Goal: Information Seeking & Learning: Check status

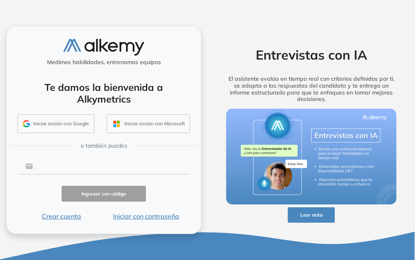
click at [84, 167] on input "text" at bounding box center [110, 165] width 155 height 15
type input "**********"
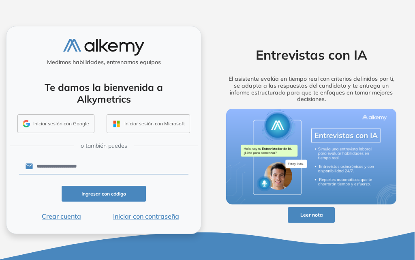
click at [152, 217] on button "Iniciar con contraseña" at bounding box center [146, 216] width 85 height 10
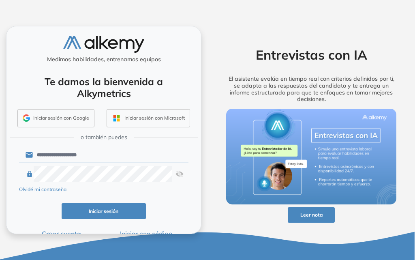
click button "Iniciar sesión" at bounding box center [104, 211] width 85 height 16
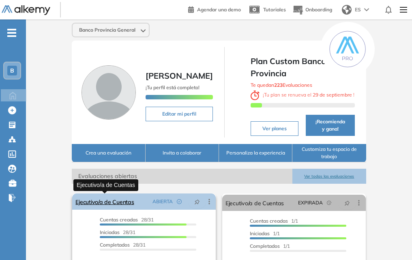
click at [124, 203] on link "Ejecutivo/a de Cuentas" at bounding box center [104, 201] width 58 height 16
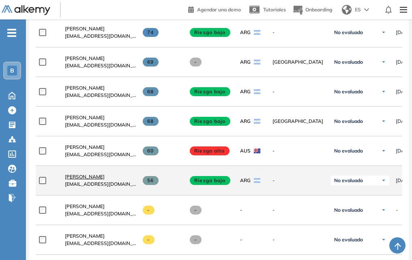
scroll to position [896, 0]
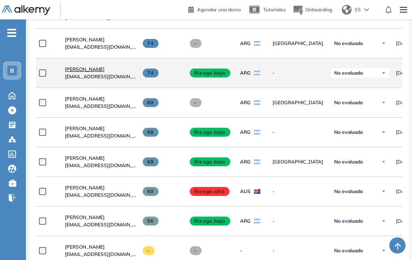
click at [90, 73] on link "[PERSON_NAME]" at bounding box center [100, 69] width 71 height 7
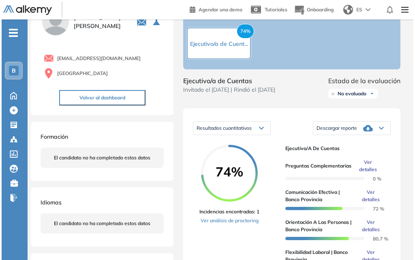
scroll to position [123, 0]
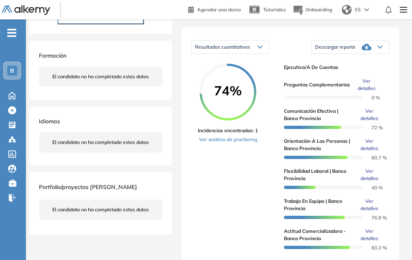
click at [366, 122] on span "Ver detalles" at bounding box center [369, 114] width 26 height 15
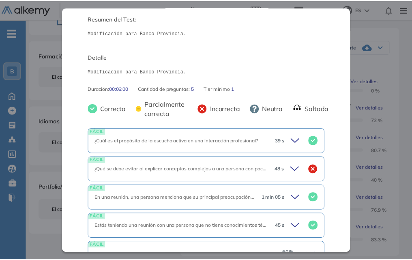
scroll to position [130, 0]
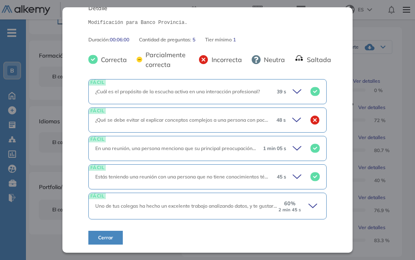
click at [116, 235] on button "Cerrar" at bounding box center [105, 237] width 34 height 14
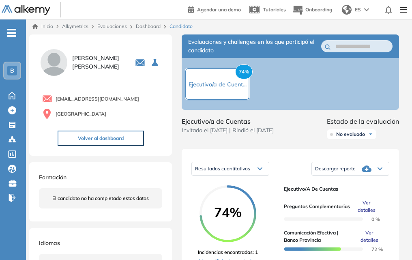
scroll to position [0, 0]
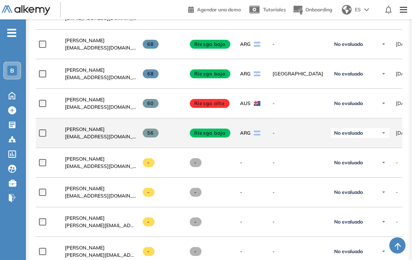
scroll to position [1013, 0]
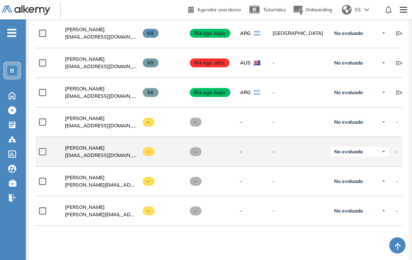
click at [74, 155] on span "[EMAIL_ADDRESS][DOMAIN_NAME]" at bounding box center [100, 154] width 71 height 7
click at [80, 151] on span "[PERSON_NAME]" at bounding box center [85, 148] width 40 height 6
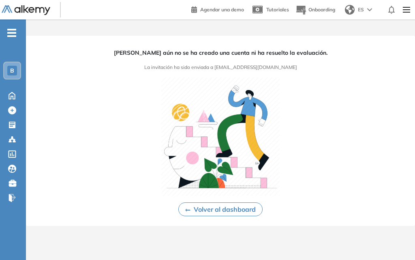
click at [240, 207] on button "Volver al dashboard" at bounding box center [220, 209] width 84 height 14
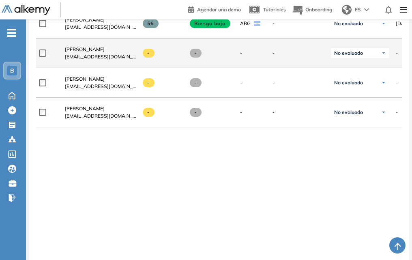
scroll to position [1053, 0]
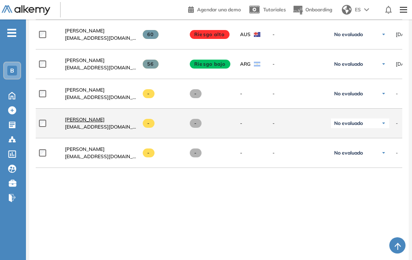
click at [77, 122] on span "[PERSON_NAME]" at bounding box center [85, 119] width 40 height 6
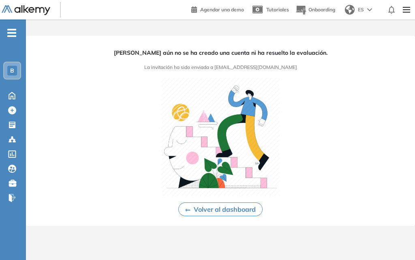
click at [219, 207] on button "Volver al dashboard" at bounding box center [220, 209] width 84 height 14
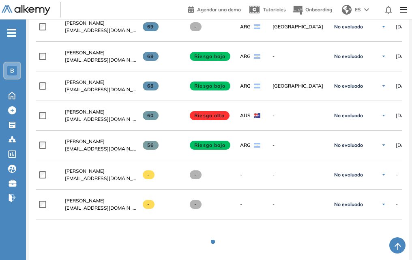
scroll to position [1094, 0]
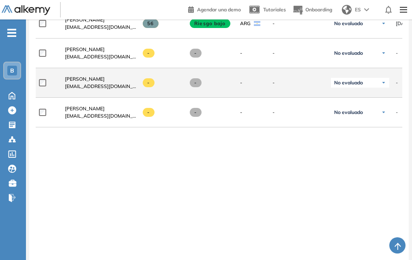
click at [384, 85] on img at bounding box center [383, 82] width 5 height 5
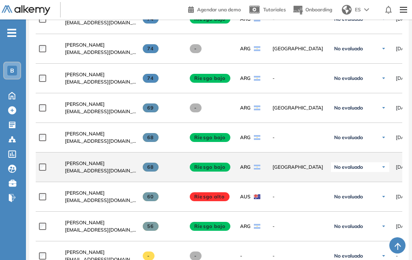
scroll to position [972, 0]
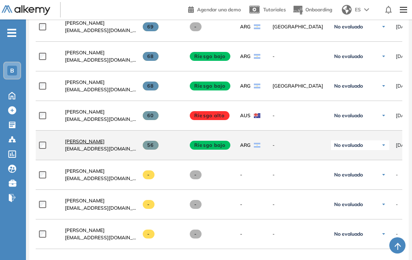
click at [94, 141] on span "[PERSON_NAME]" at bounding box center [85, 141] width 40 height 6
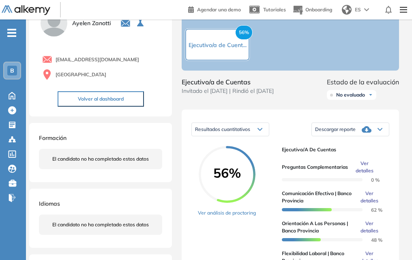
scroll to position [162, 0]
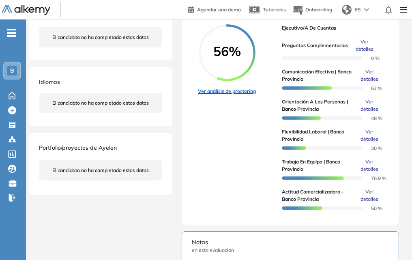
click at [207, 94] on link "Ver análisis de proctoring" at bounding box center [227, 90] width 58 height 7
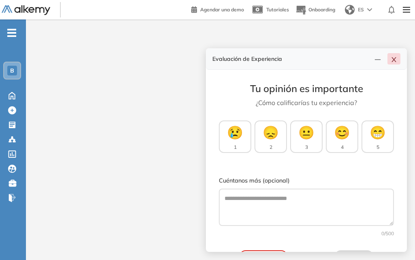
click at [393, 56] on button "button" at bounding box center [393, 58] width 13 height 11
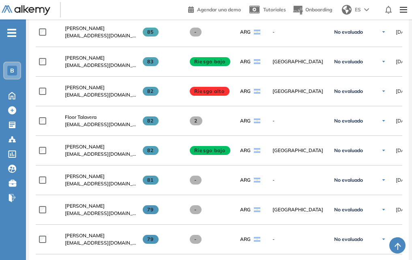
scroll to position [184, 0]
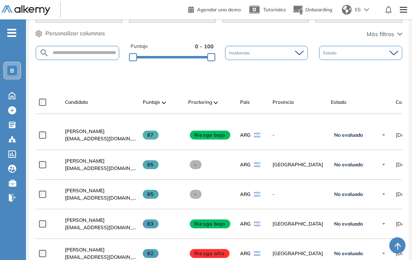
click at [67, 56] on form at bounding box center [77, 53] width 83 height 14
click at [68, 52] on input "text" at bounding box center [84, 53] width 70 height 6
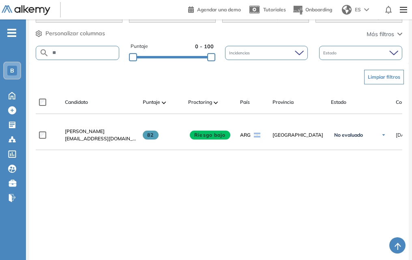
type input "*"
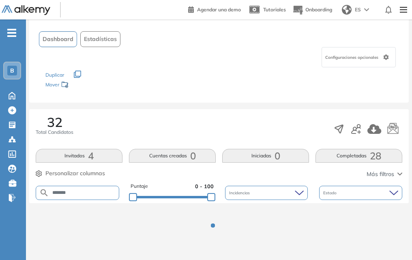
scroll to position [77, 0]
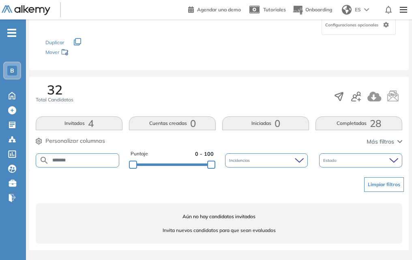
drag, startPoint x: 82, startPoint y: 161, endPoint x: 0, endPoint y: 160, distance: 81.8
click at [0, 160] on div "Perfil Todos los espacios Todos los espacios B Home Home Alkymetrics Alkymetric…" at bounding box center [206, 91] width 412 height 336
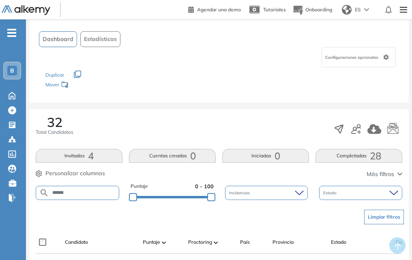
scroll to position [184, 0]
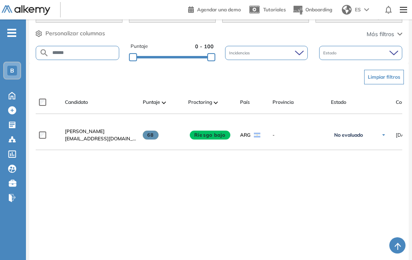
drag, startPoint x: 86, startPoint y: 50, endPoint x: 0, endPoint y: 55, distance: 86.0
click at [0, 55] on div "Perfil Todos los espacios Todos los espacios B Home Home Alkymetrics Alkymetric…" at bounding box center [206, 62] width 412 height 493
type input "*"
drag, startPoint x: 80, startPoint y: 53, endPoint x: 0, endPoint y: 44, distance: 80.2
click at [0, 44] on div "Perfil Todos los espacios Todos los espacios B Home Home Alkymetrics Alkymetric…" at bounding box center [206, 62] width 412 height 493
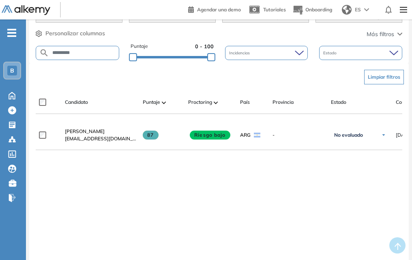
drag, startPoint x: 88, startPoint y: 54, endPoint x: 0, endPoint y: 51, distance: 88.3
click at [0, 51] on div "Perfil Todos los espacios Todos los espacios B Home Home Alkymetrics Alkymetric…" at bounding box center [206, 62] width 412 height 493
type input "*"
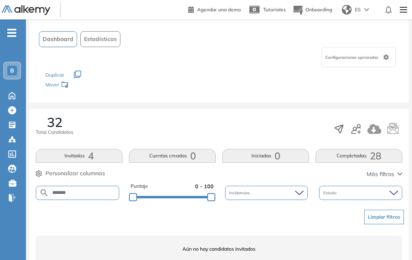
scroll to position [77, 0]
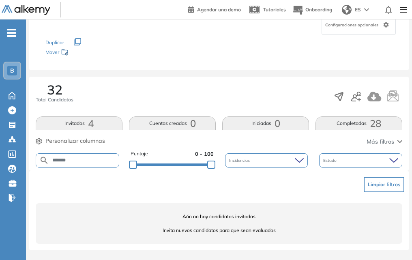
type input "*******"
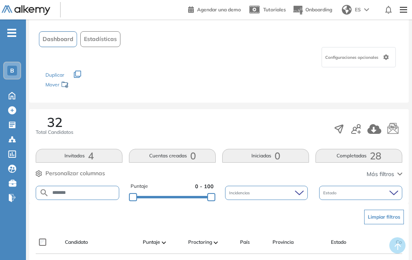
scroll to position [184, 0]
